Goal: Check status: Check status

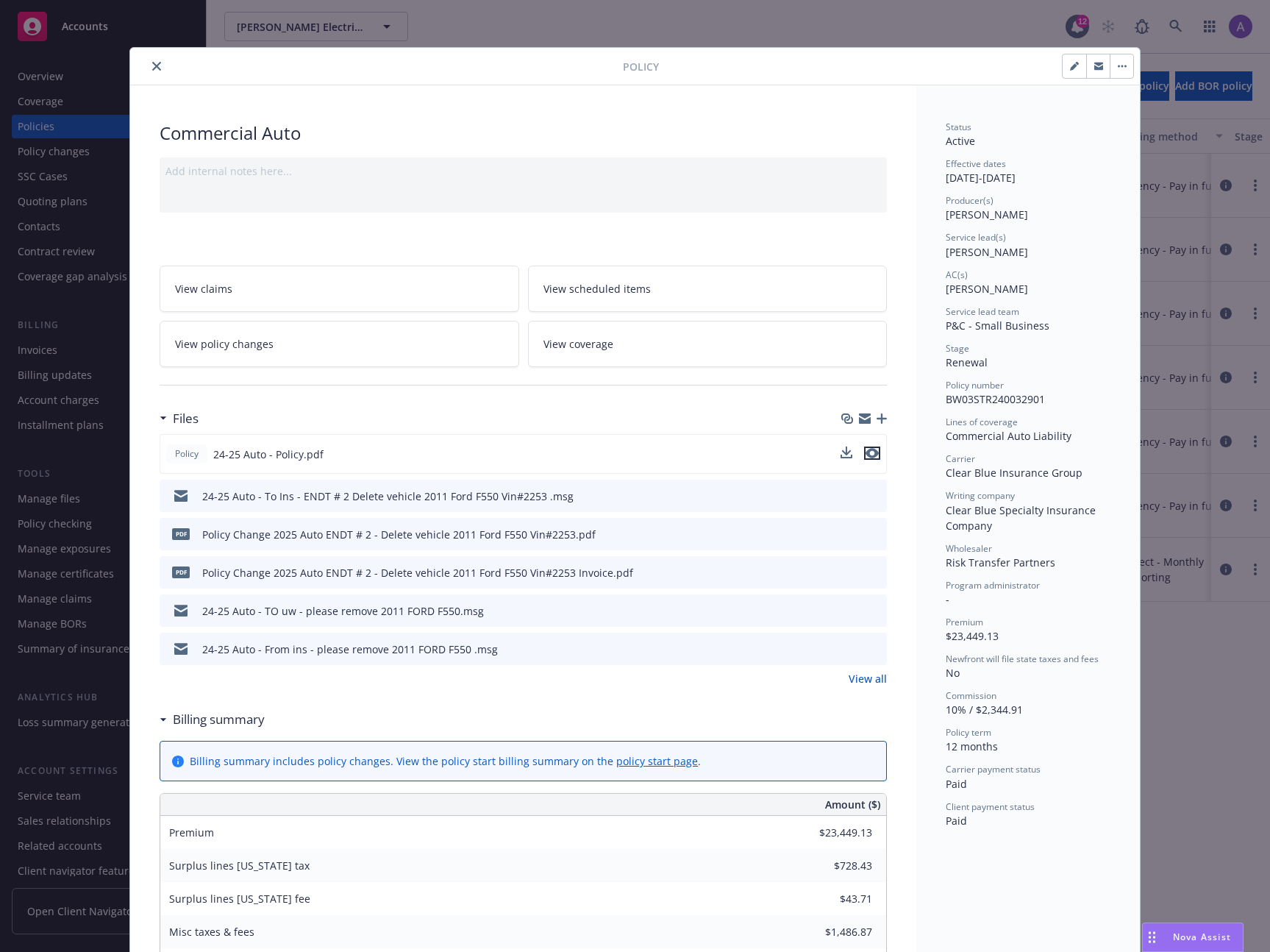
click at [871, 452] on icon "preview file" at bounding box center [872, 453] width 13 height 11
